Goal: Transaction & Acquisition: Obtain resource

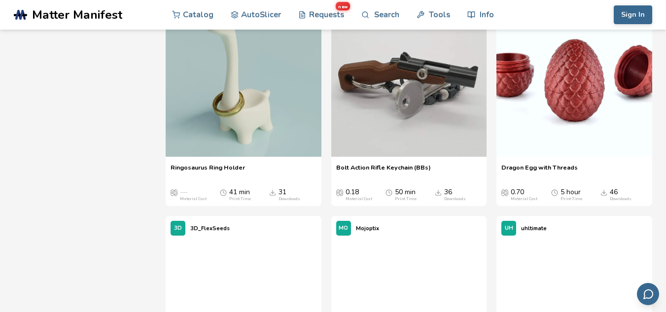
scroll to position [2058, 0]
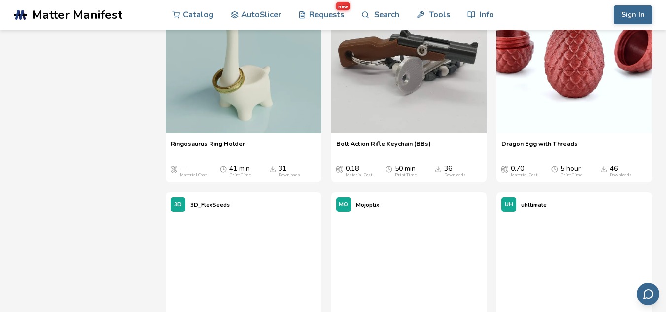
click at [546, 155] on span "Dragon Egg with Threads" at bounding box center [539, 147] width 76 height 15
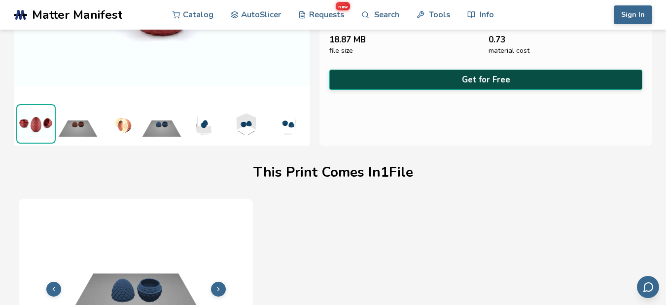
scroll to position [112, 0]
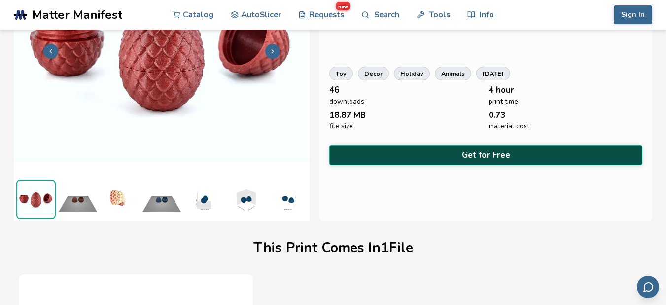
click at [461, 161] on button "Get for Free" at bounding box center [485, 155] width 313 height 20
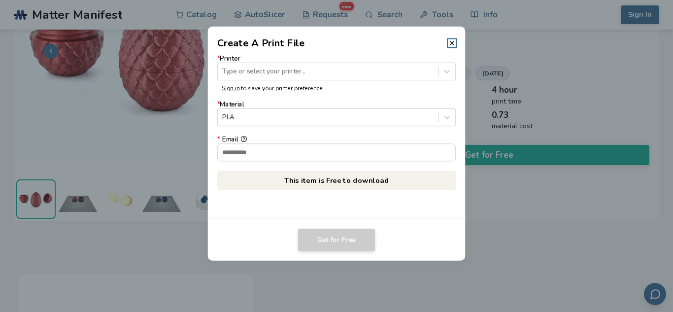
click at [358, 181] on p "This item is Free to download" at bounding box center [336, 179] width 238 height 19
click at [390, 174] on p "This item is Free to download" at bounding box center [336, 179] width 238 height 19
click at [450, 46] on icon at bounding box center [452, 43] width 8 height 8
